Goal: Task Accomplishment & Management: Complete application form

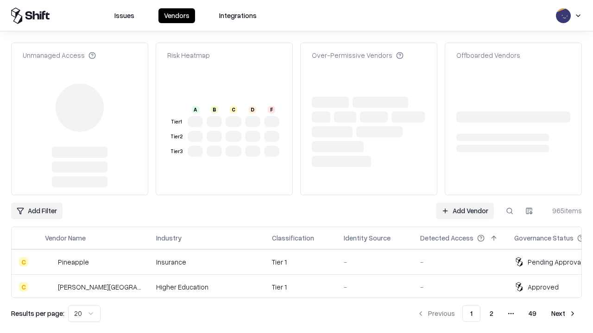
click at [464, 203] on link "Add Vendor" at bounding box center [465, 211] width 58 height 17
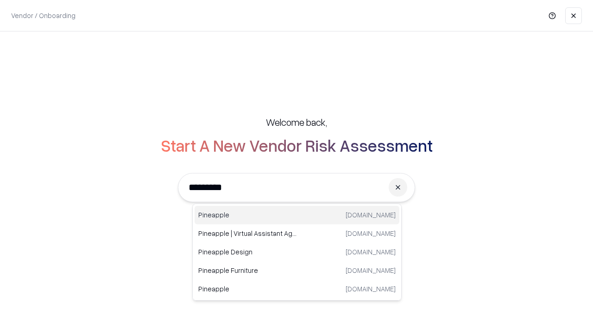
click at [297, 215] on div "Pineapple [DOMAIN_NAME]" at bounding box center [296, 215] width 205 height 19
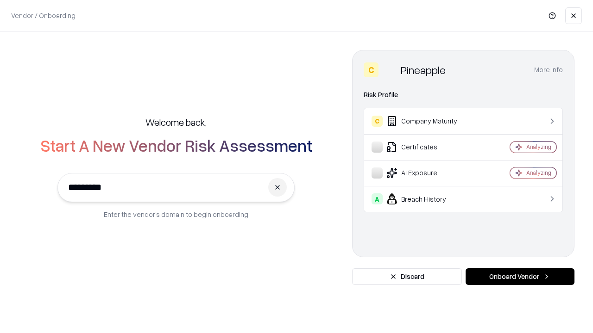
type input "*********"
click at [519, 277] on button "Onboard Vendor" at bounding box center [519, 277] width 109 height 17
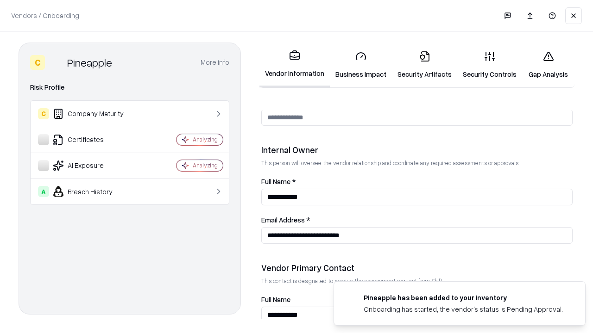
scroll to position [480, 0]
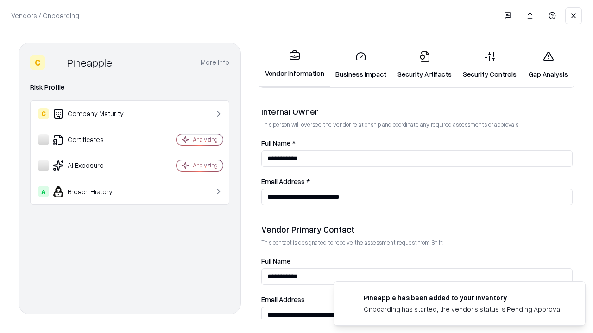
click at [361, 65] on link "Business Impact" at bounding box center [361, 65] width 62 height 43
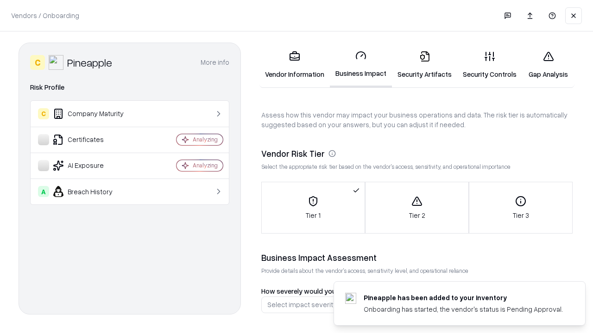
click at [548, 65] on link "Gap Analysis" at bounding box center [548, 65] width 52 height 43
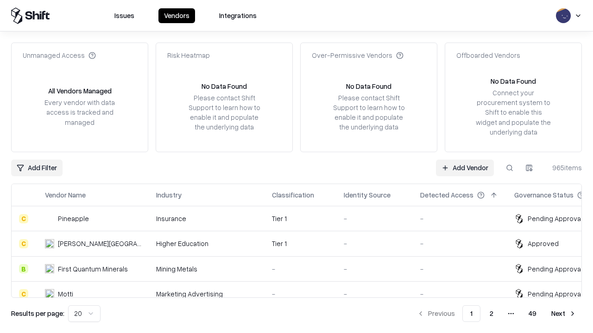
click at [464, 168] on link "Add Vendor" at bounding box center [465, 168] width 58 height 17
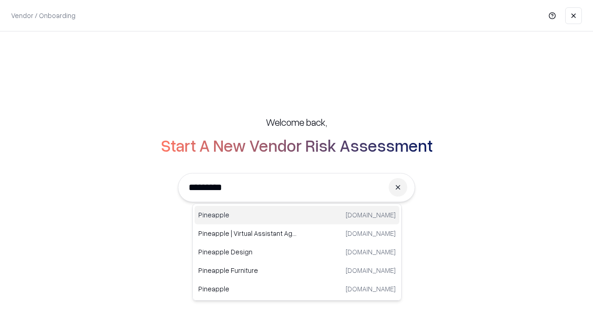
click at [297, 215] on div "Pineapple [DOMAIN_NAME]" at bounding box center [296, 215] width 205 height 19
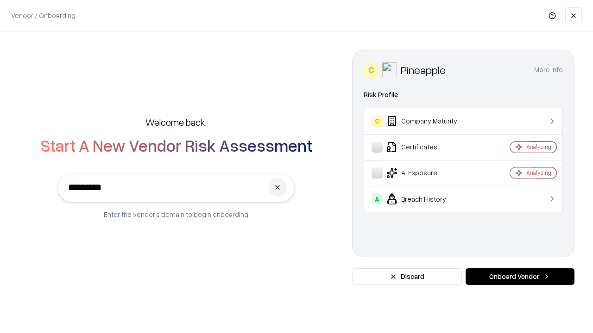
type input "*********"
click at [519, 277] on button "Onboard Vendor" at bounding box center [519, 277] width 109 height 17
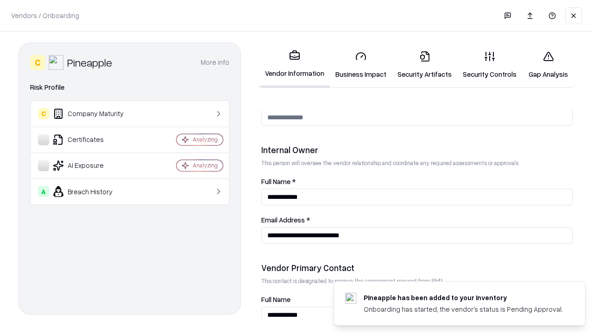
scroll to position [480, 0]
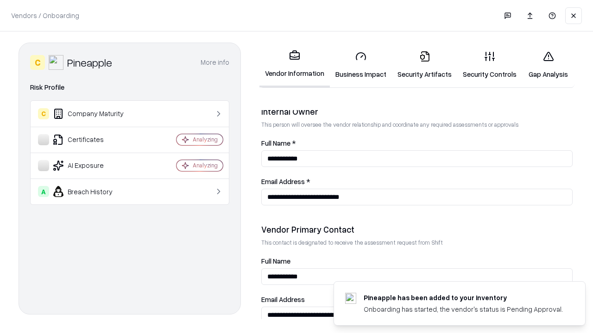
click at [548, 65] on link "Gap Analysis" at bounding box center [548, 65] width 52 height 43
